Goal: Transaction & Acquisition: Book appointment/travel/reservation

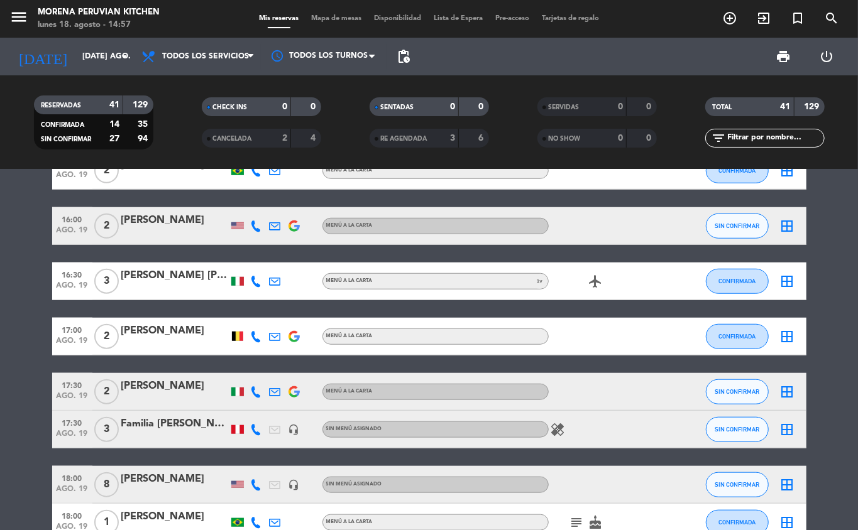
scroll to position [560, 0]
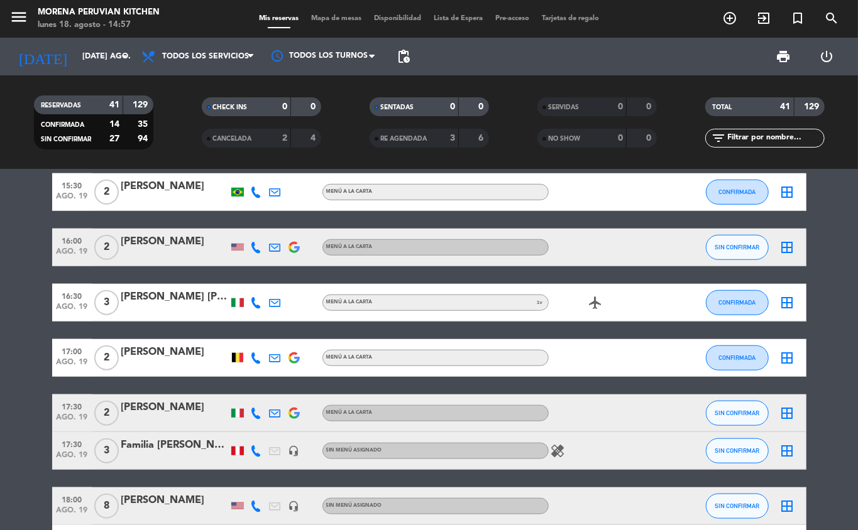
click at [735, 13] on icon "add_circle_outline" at bounding box center [729, 18] width 15 height 15
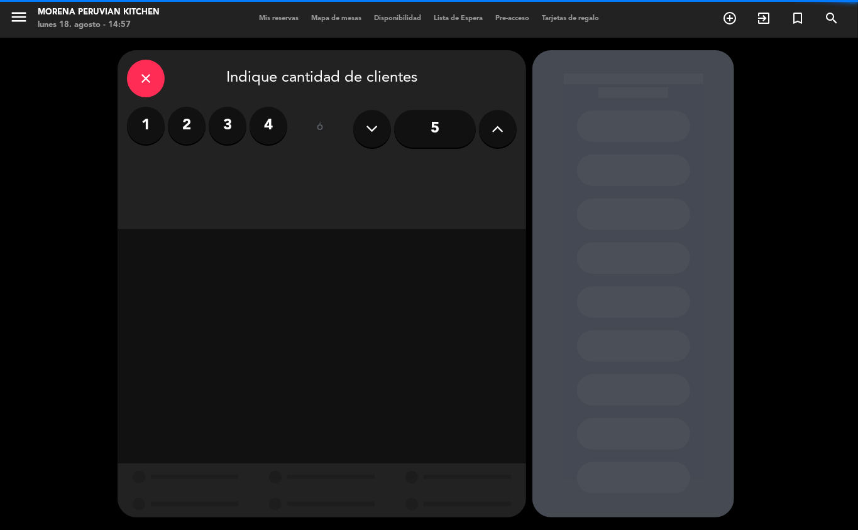
click at [178, 119] on label "2" at bounding box center [187, 126] width 38 height 38
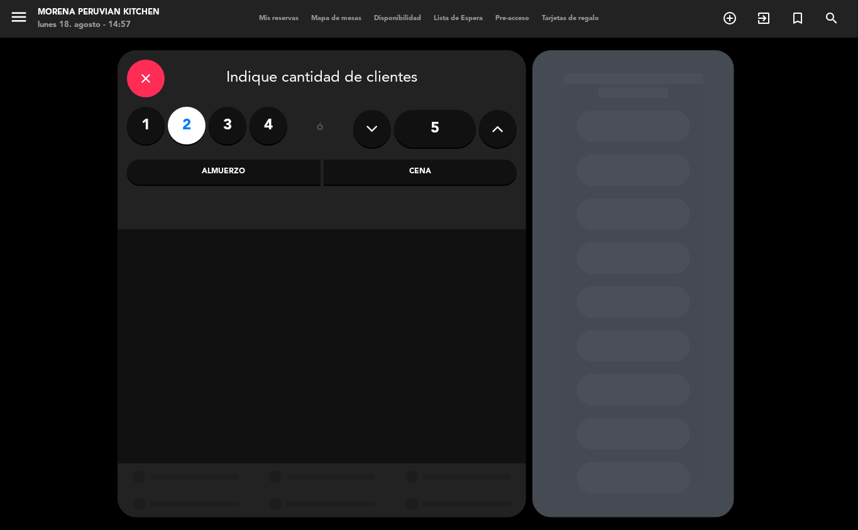
click at [295, 170] on div "Almuerzo" at bounding box center [223, 172] width 193 height 25
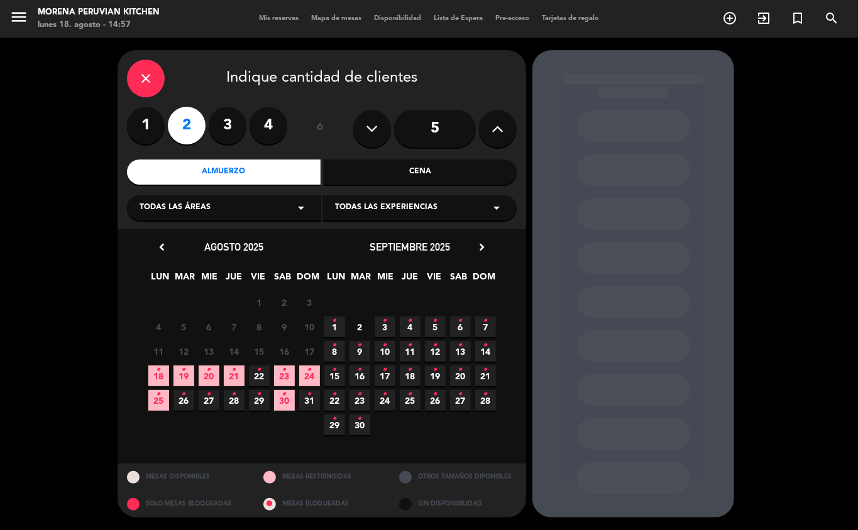
click at [182, 377] on icon "•" at bounding box center [184, 370] width 4 height 20
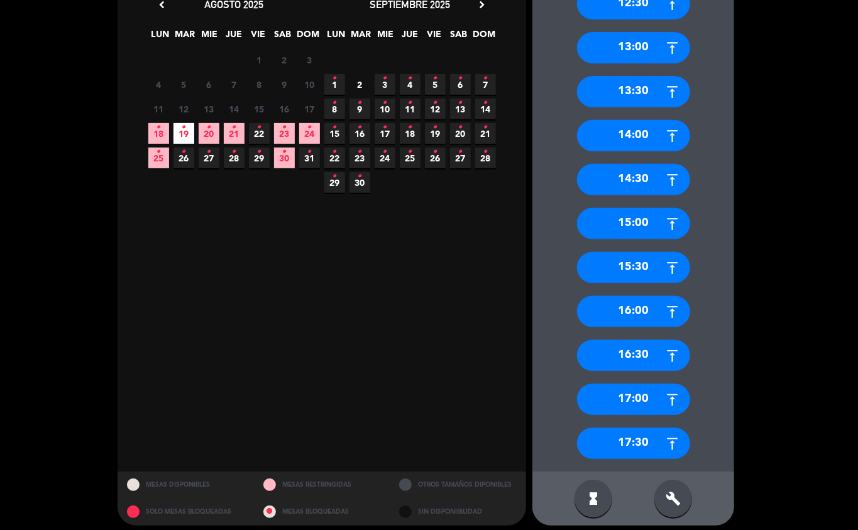
scroll to position [250, 0]
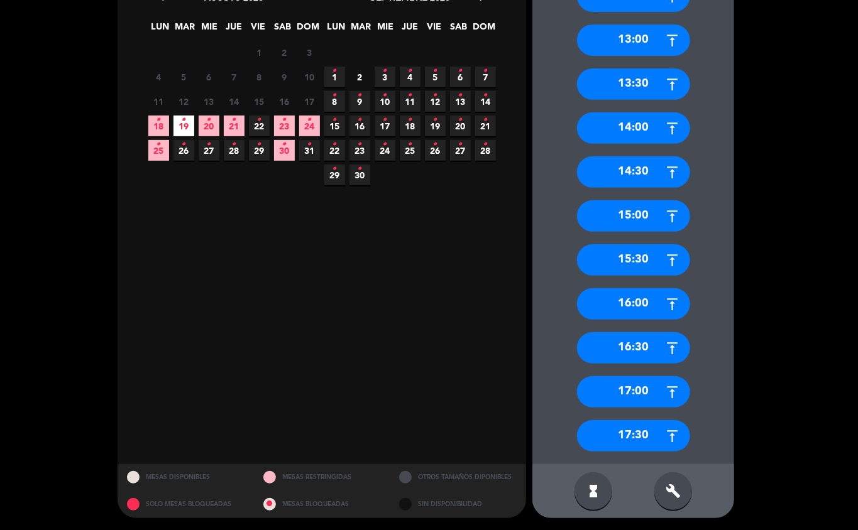
click at [649, 438] on div "17:30" at bounding box center [633, 435] width 113 height 31
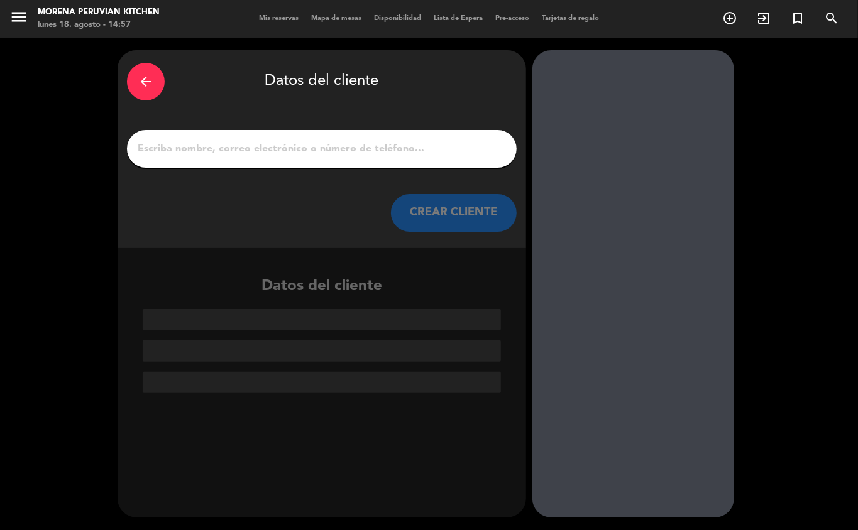
scroll to position [0, 0]
click at [158, 80] on div "arrow_back" at bounding box center [146, 82] width 38 height 38
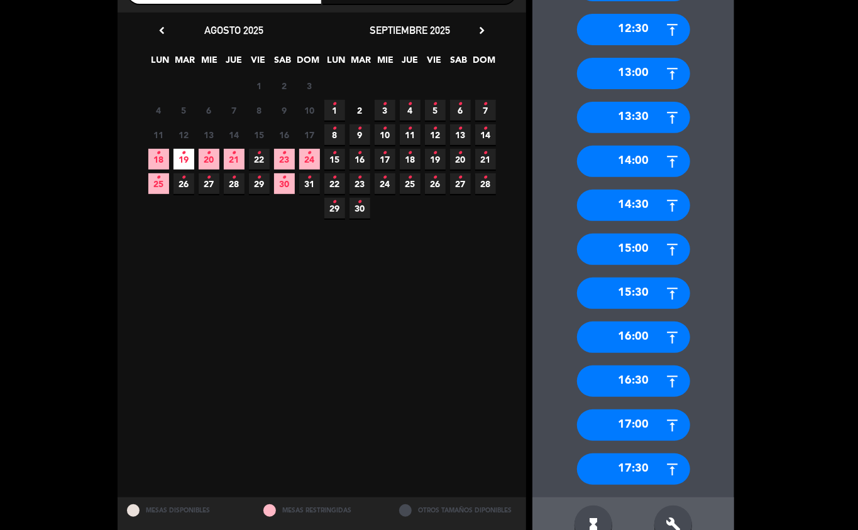
scroll to position [239, 0]
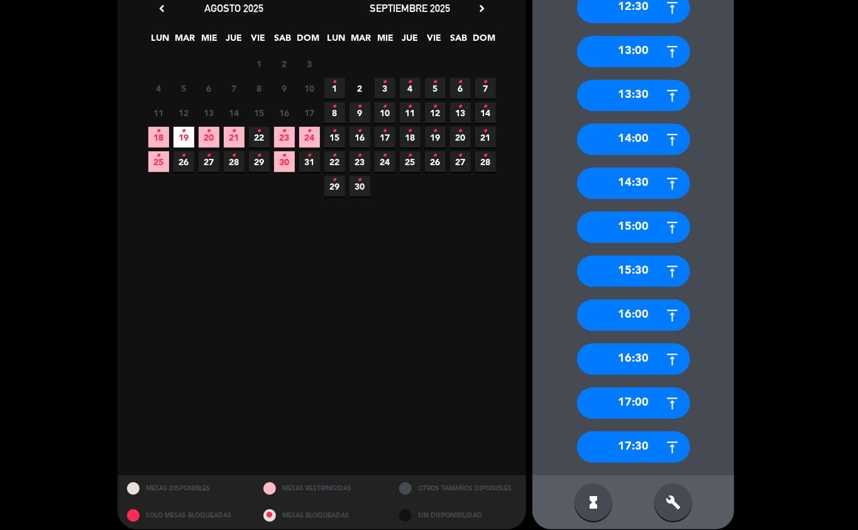
click at [642, 405] on div "17:00" at bounding box center [633, 403] width 113 height 31
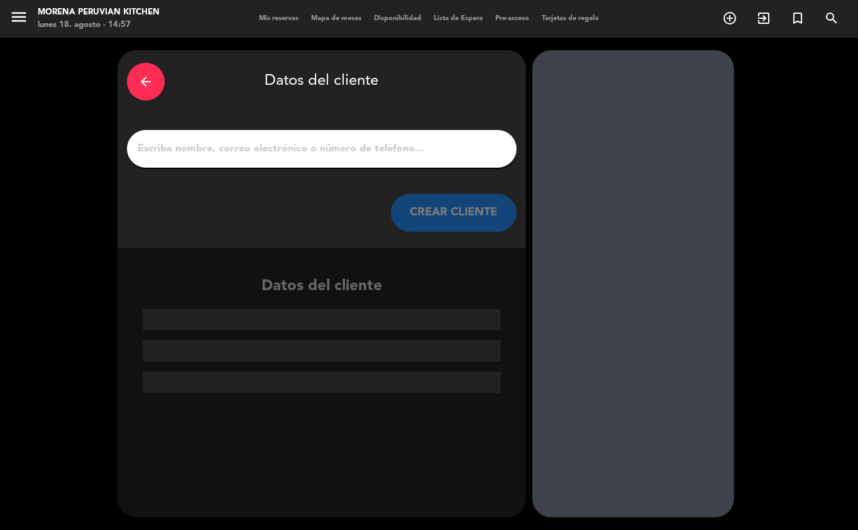
scroll to position [0, 0]
click at [308, 151] on input "1" at bounding box center [321, 149] width 371 height 18
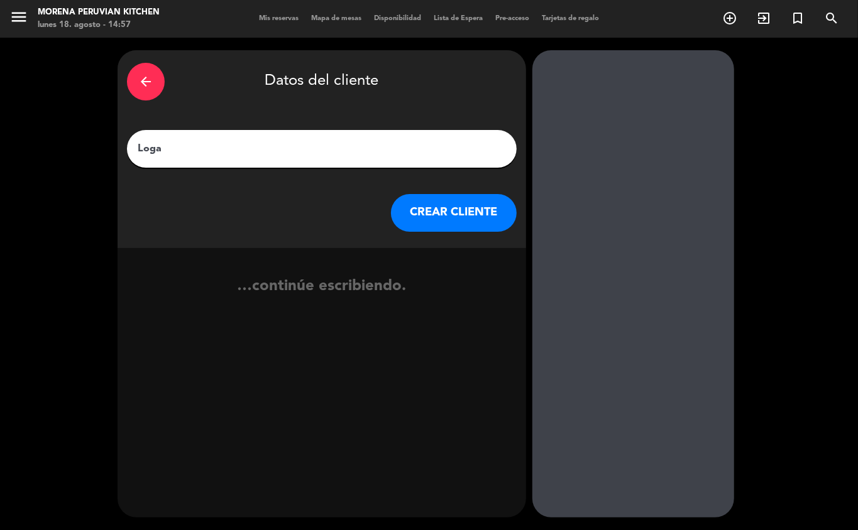
type input "[PERSON_NAME]"
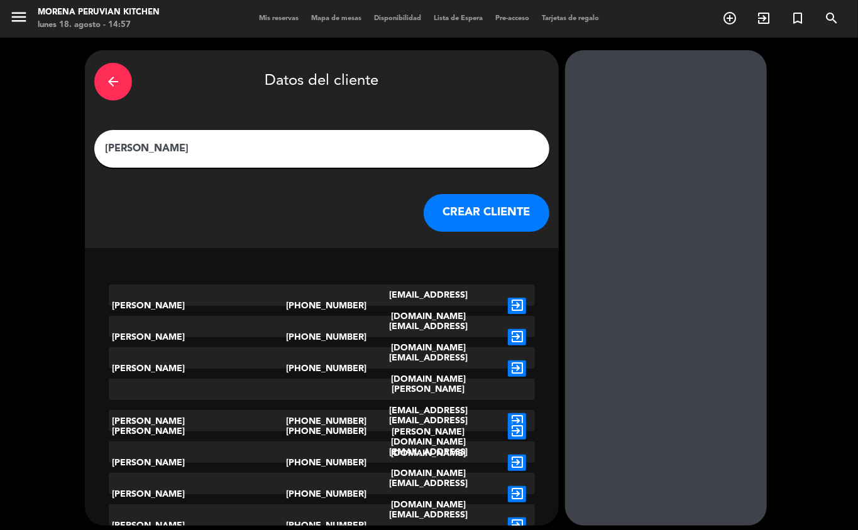
click at [461, 209] on button "CREAR CLIENTE" at bounding box center [486, 213] width 126 height 38
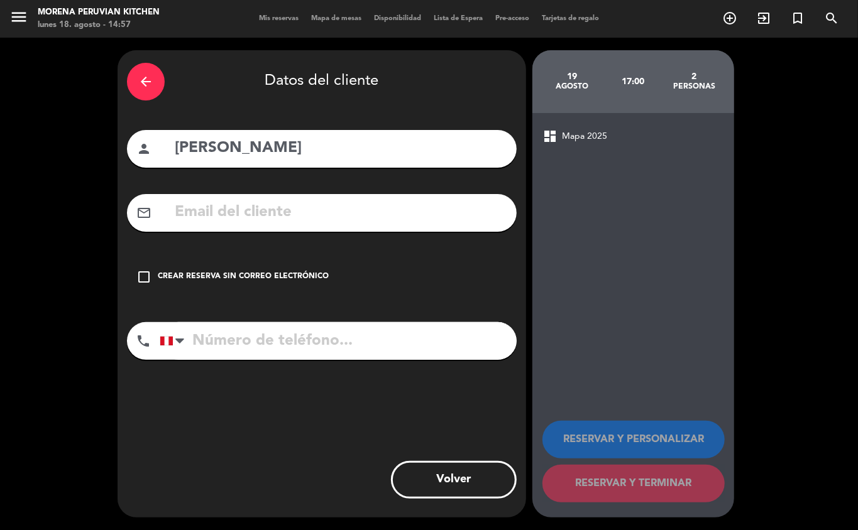
click at [249, 282] on div "Crear reserva sin correo electrónico" at bounding box center [243, 277] width 171 height 13
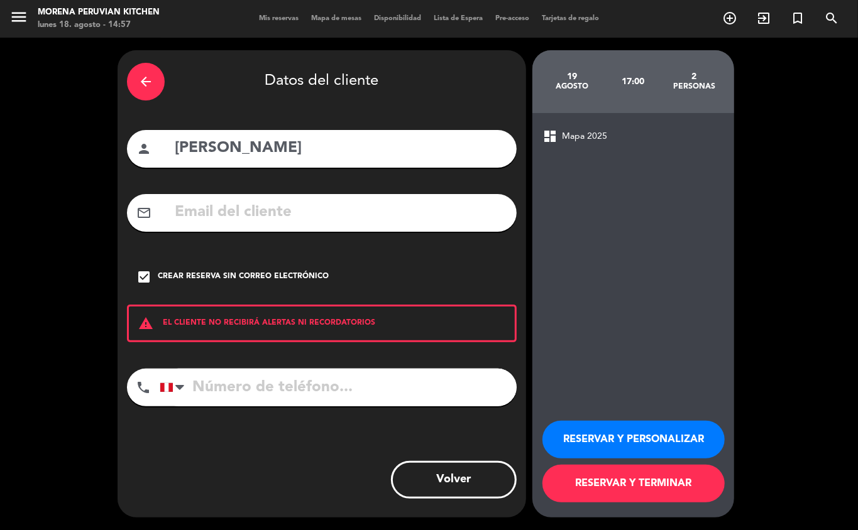
click at [289, 391] on input "tel" at bounding box center [338, 388] width 357 height 38
type input "[PHONE_NUMBER]"
click at [643, 484] on button "RESERVAR Y TERMINAR" at bounding box center [633, 484] width 182 height 38
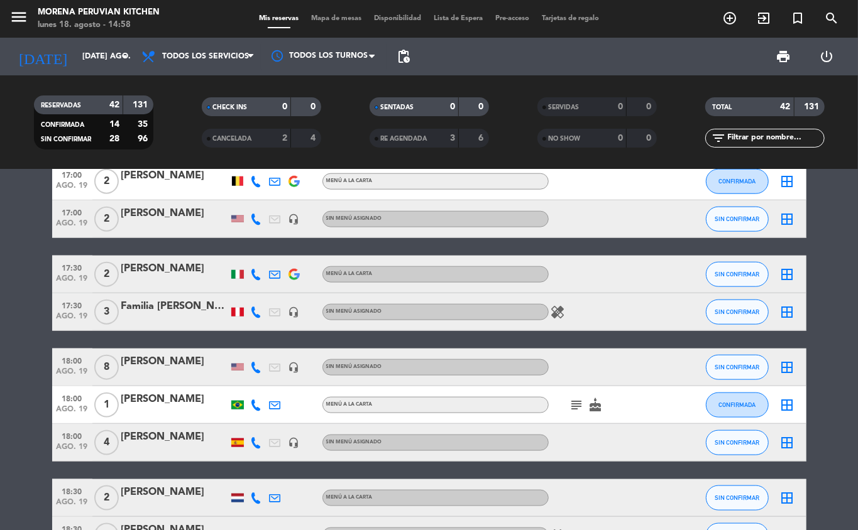
scroll to position [706, 0]
